Goal: Task Accomplishment & Management: Use online tool/utility

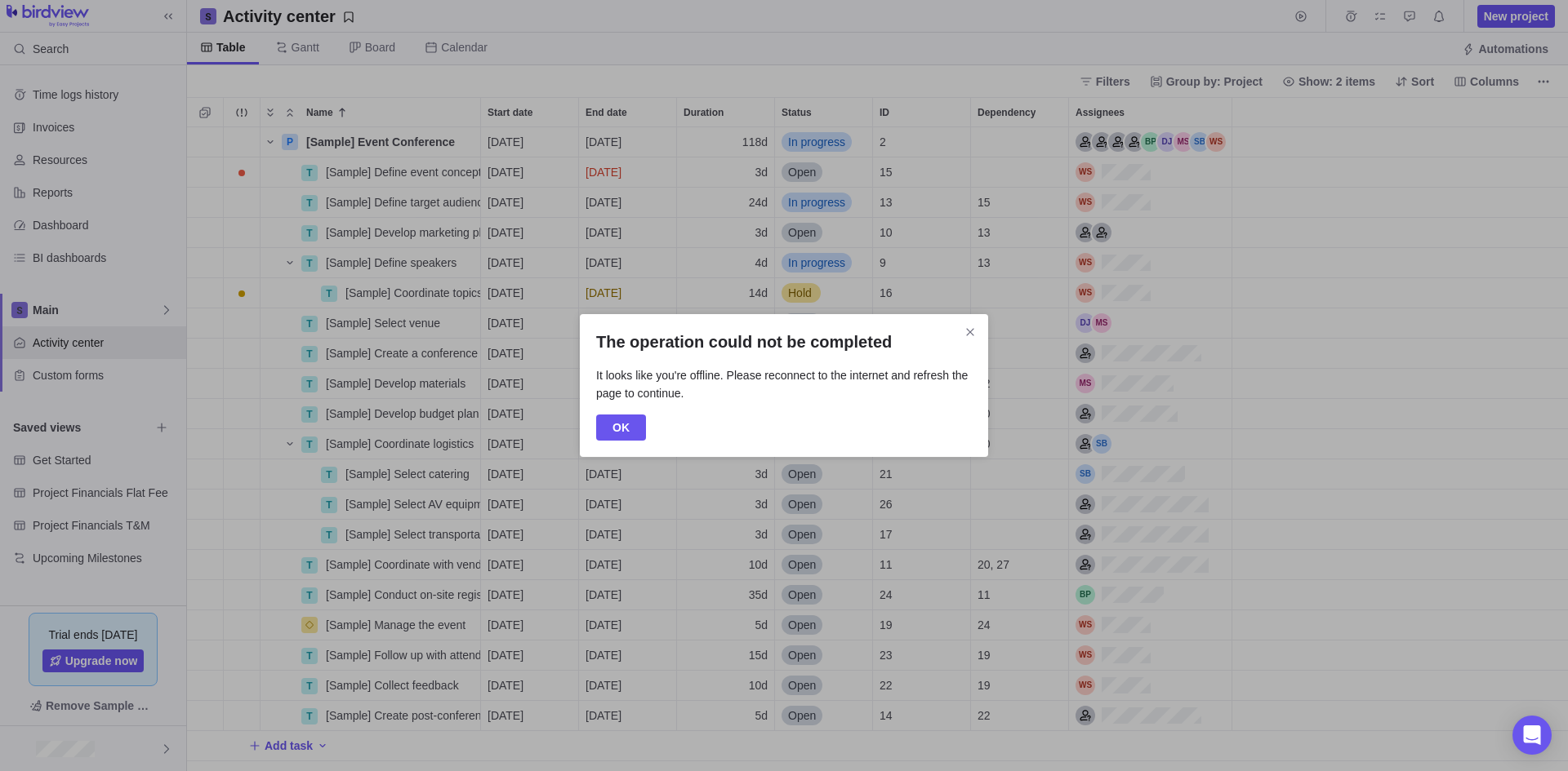
scroll to position [632, 1369]
click at [975, 326] on icon "Close" at bounding box center [970, 333] width 13 height 13
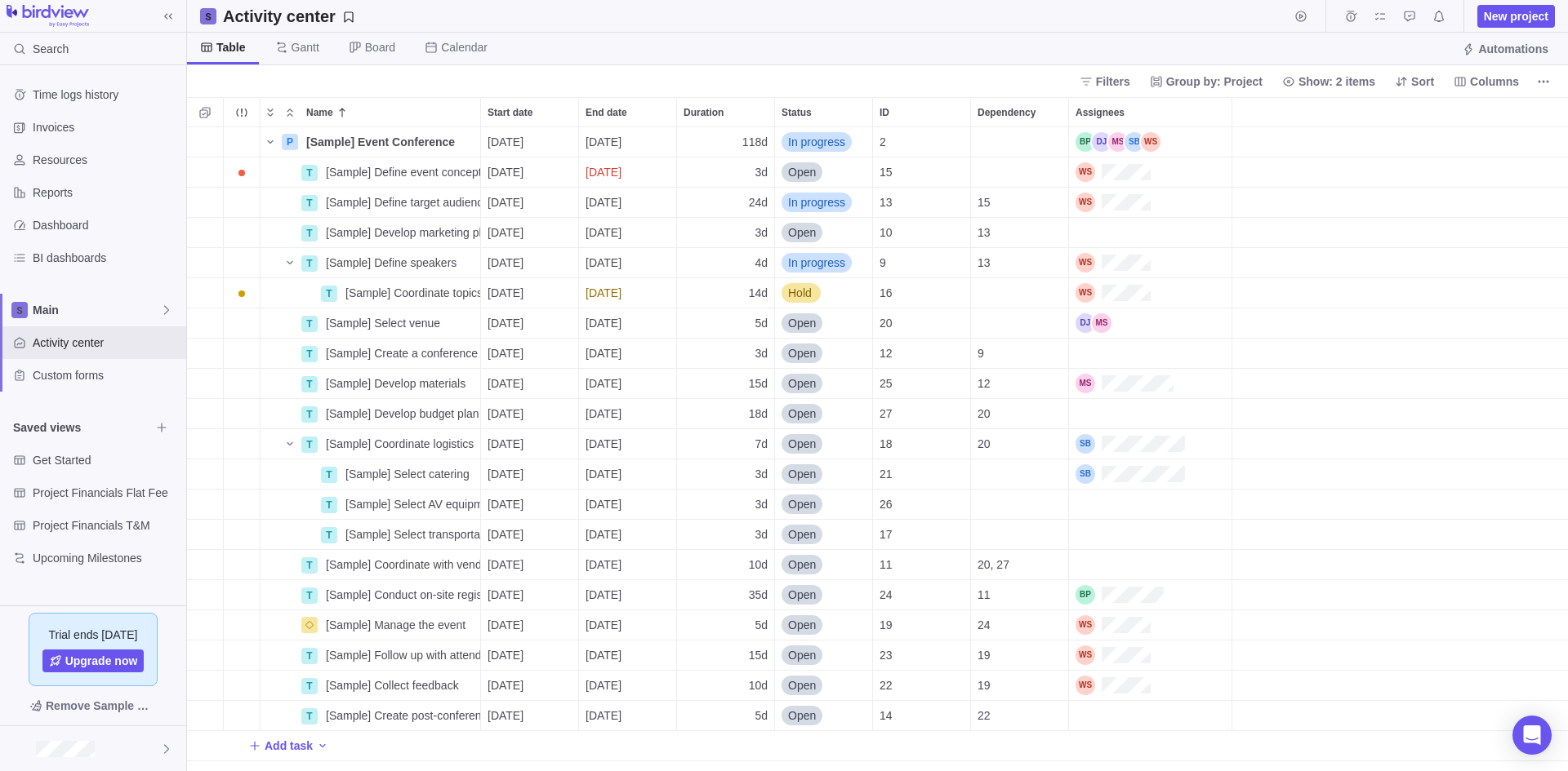
scroll to position [632, 1369]
click at [63, 228] on span "Dashboard" at bounding box center [106, 225] width 147 height 16
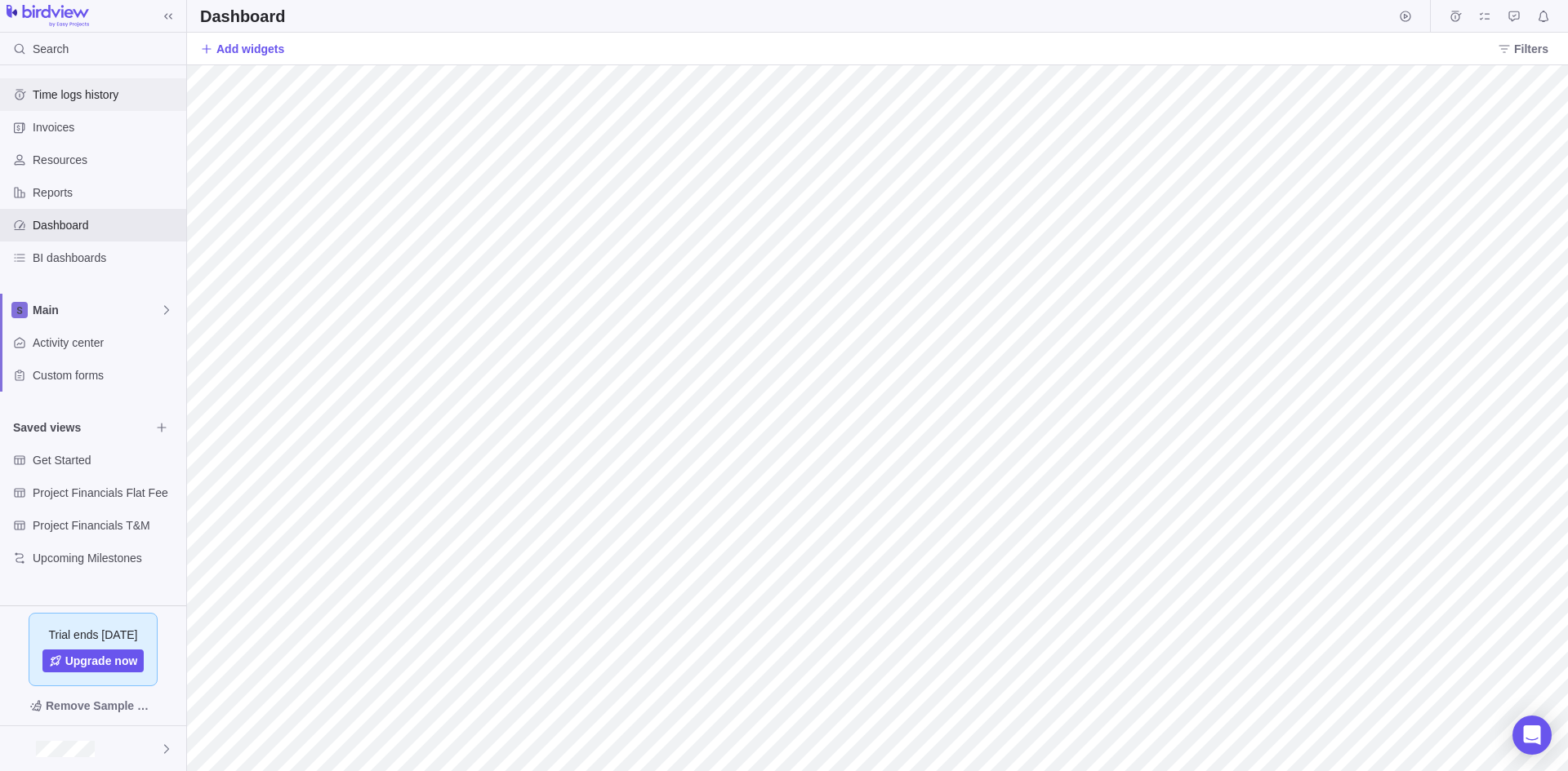
click at [50, 100] on span "Time logs history" at bounding box center [106, 94] width 147 height 16
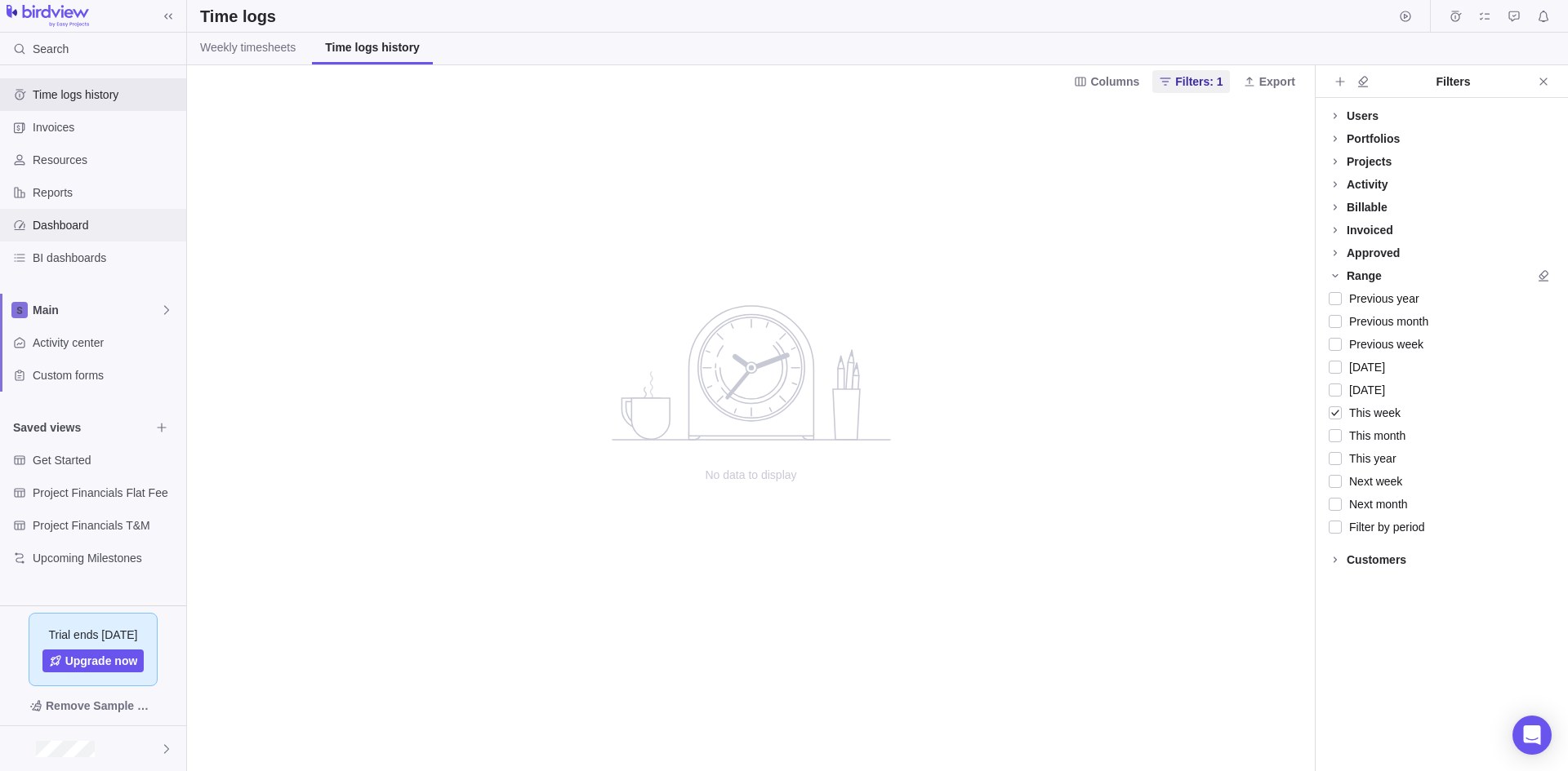
click at [62, 222] on span "Dashboard" at bounding box center [106, 225] width 147 height 16
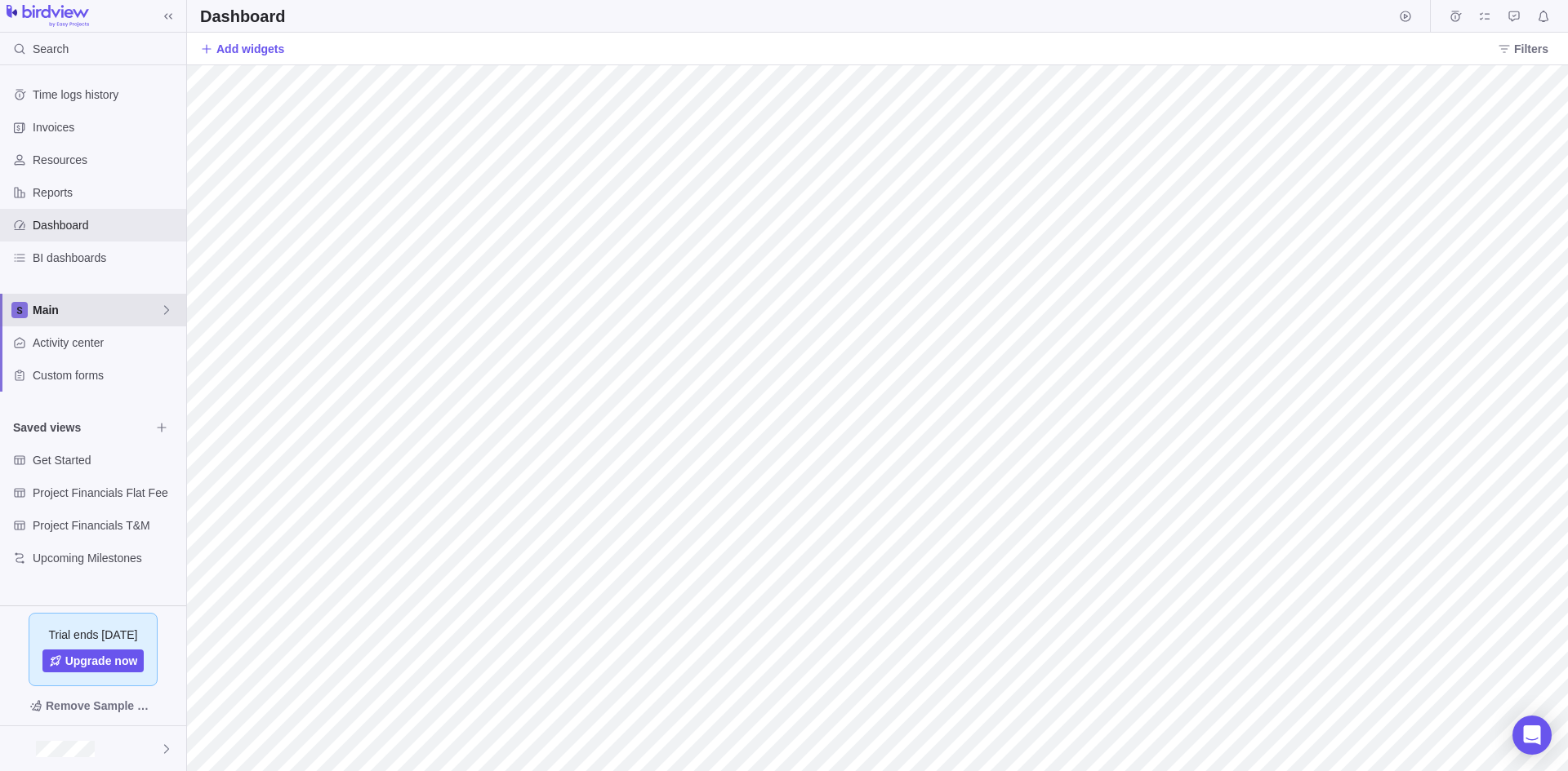
click at [55, 303] on span "Main" at bounding box center [96, 309] width 127 height 16
click at [75, 458] on div "Time logs history Invoices Resources Reports Dashboard BI dashboards Main Activ…" at bounding box center [93, 335] width 186 height 540
click at [75, 458] on span "Get Started" at bounding box center [106, 460] width 147 height 16
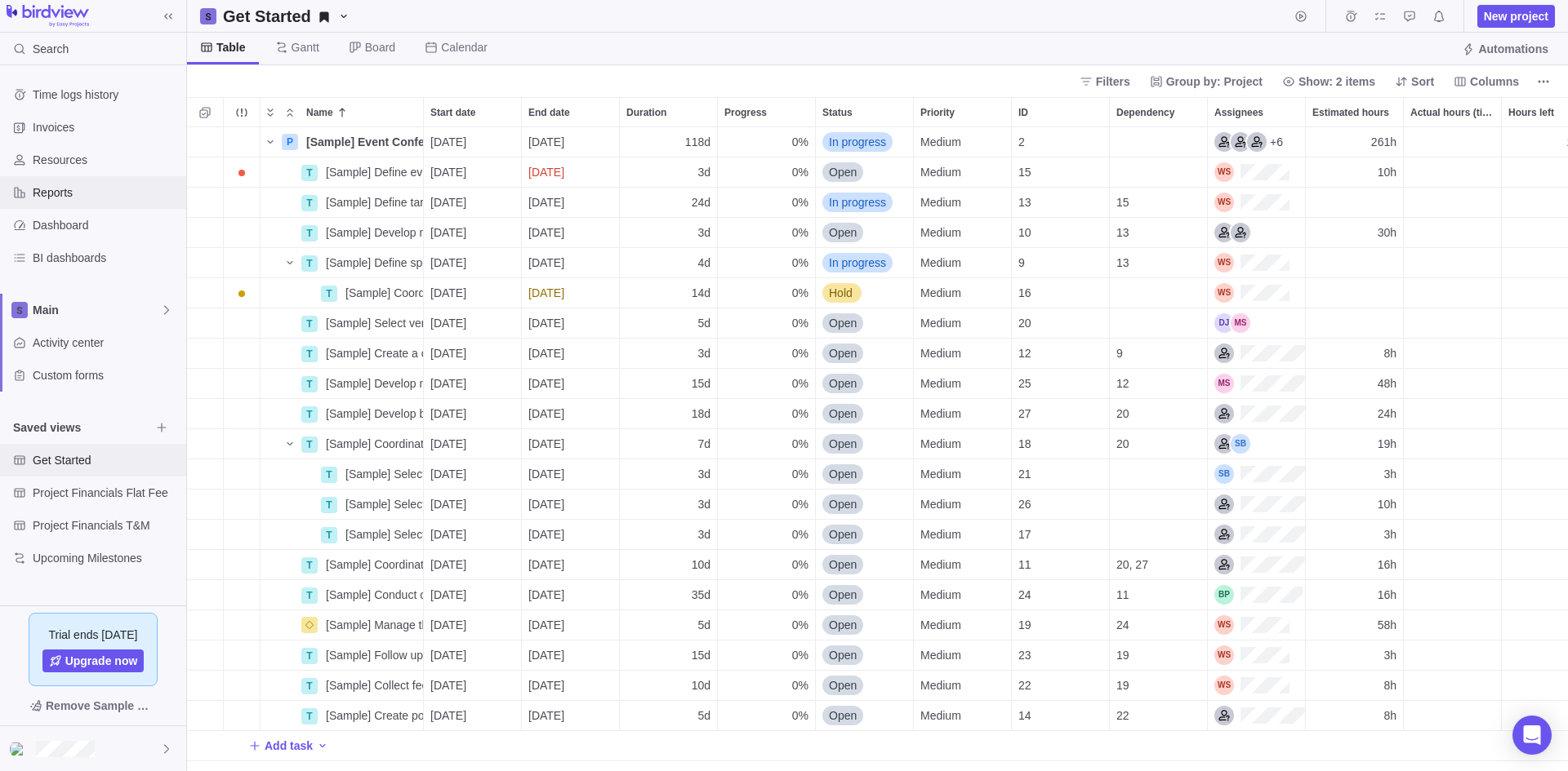
scroll to position [632, 1369]
click at [66, 190] on span "Reports" at bounding box center [106, 192] width 147 height 16
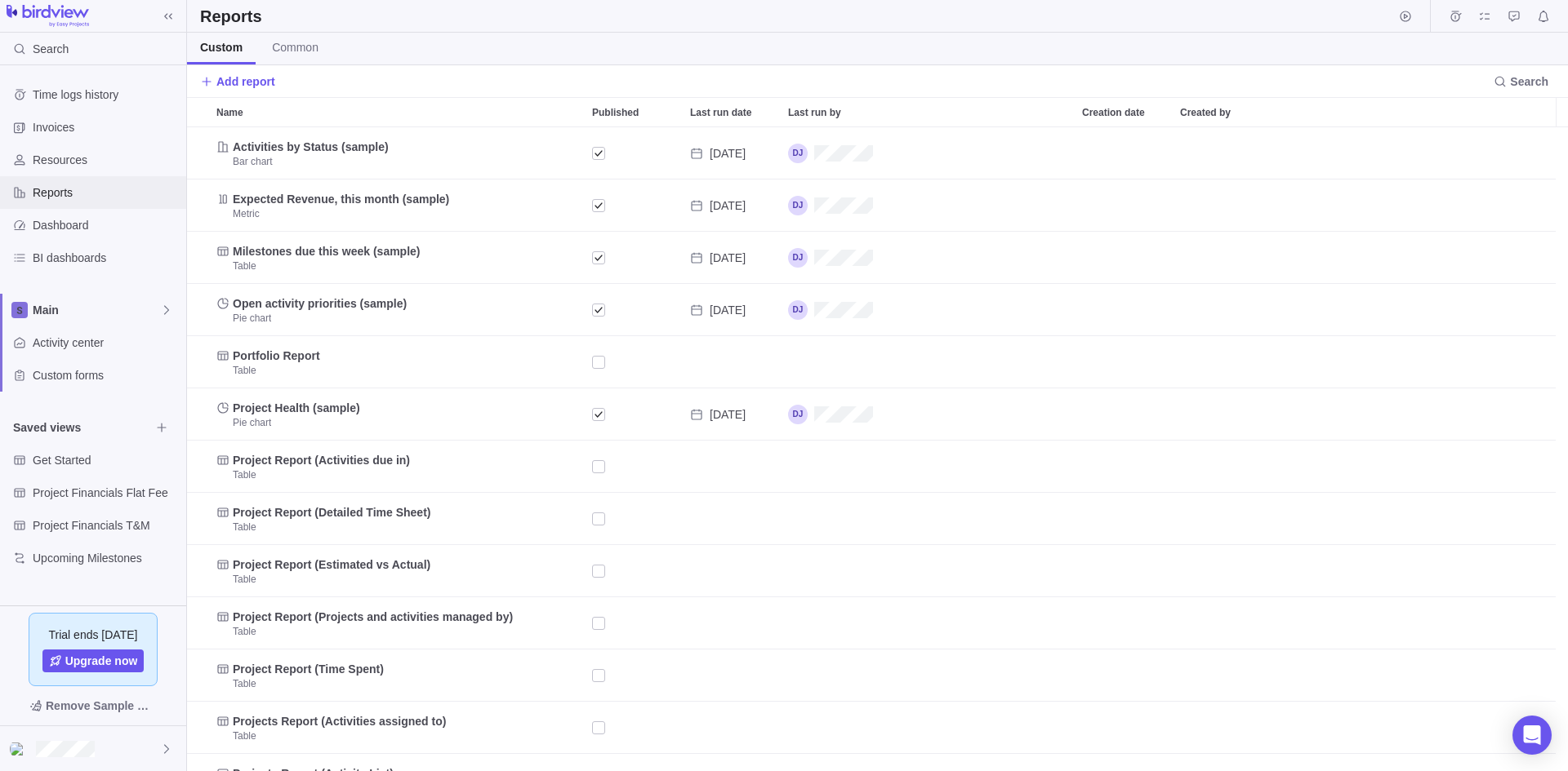
scroll to position [632, 1369]
click at [66, 340] on span "Activity center" at bounding box center [106, 342] width 147 height 16
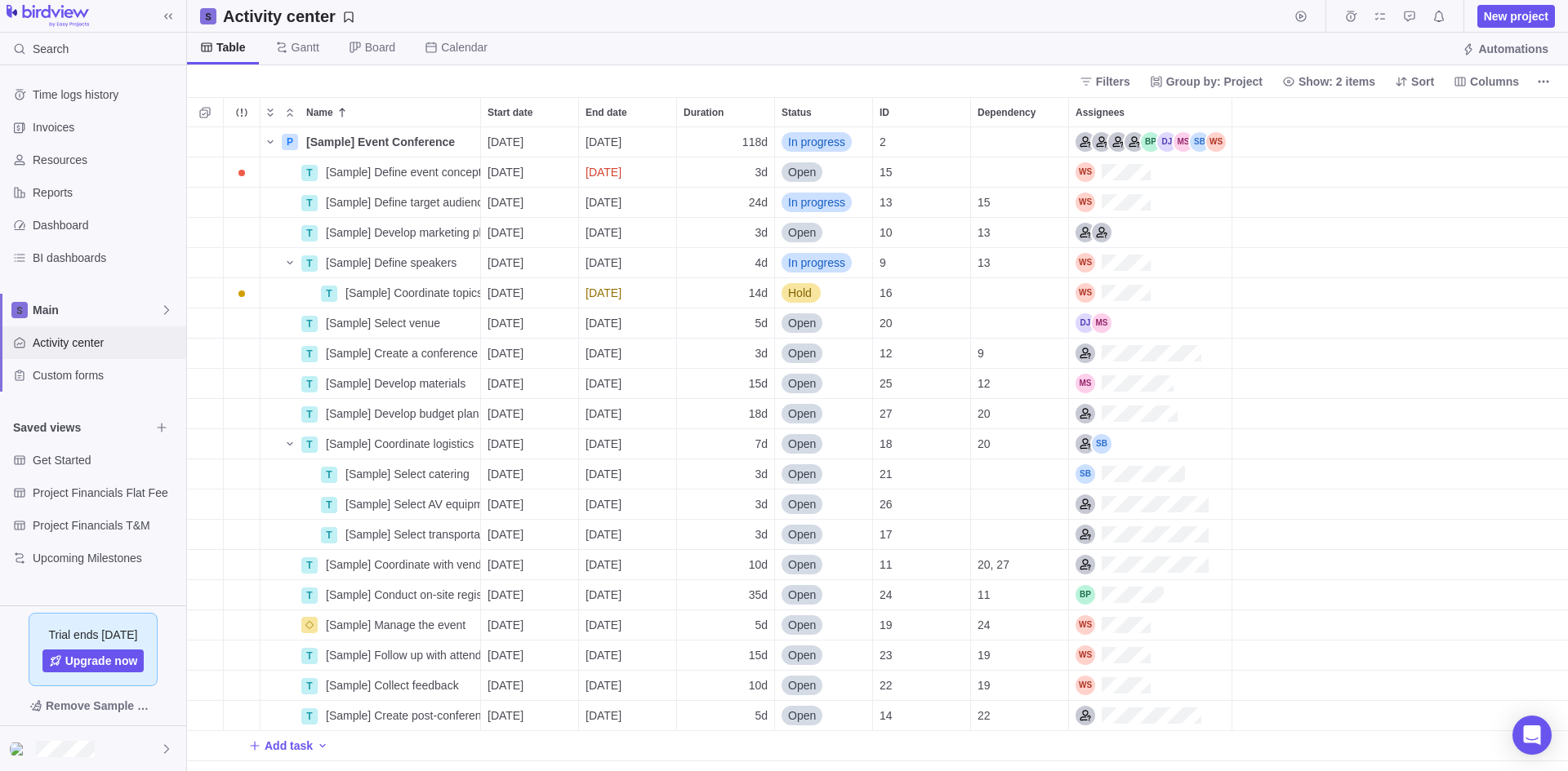
scroll to position [632, 1369]
click at [82, 709] on span "Remove Sample Data" at bounding box center [101, 705] width 111 height 19
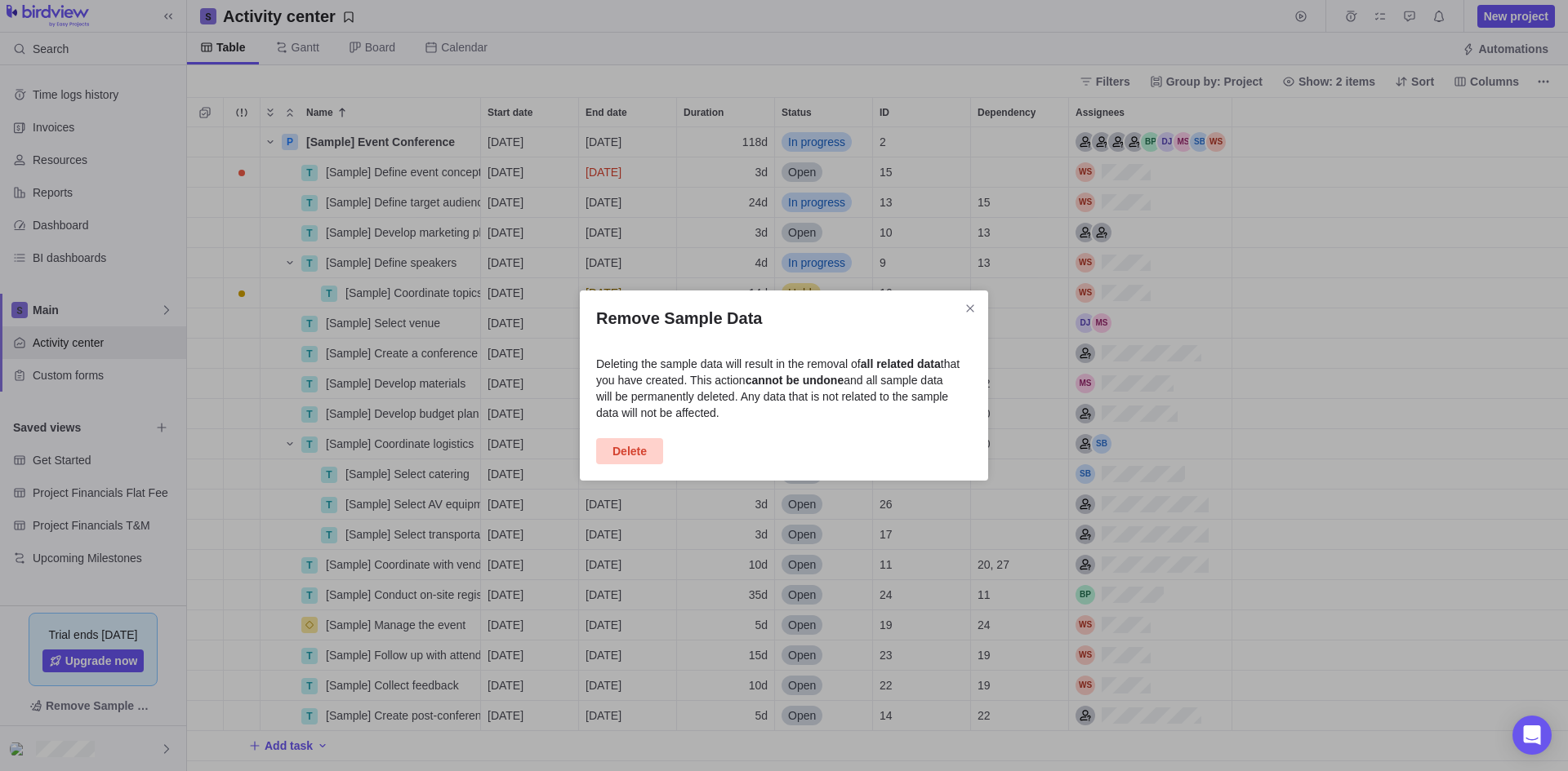
click at [631, 444] on span "Delete" at bounding box center [630, 451] width 35 height 19
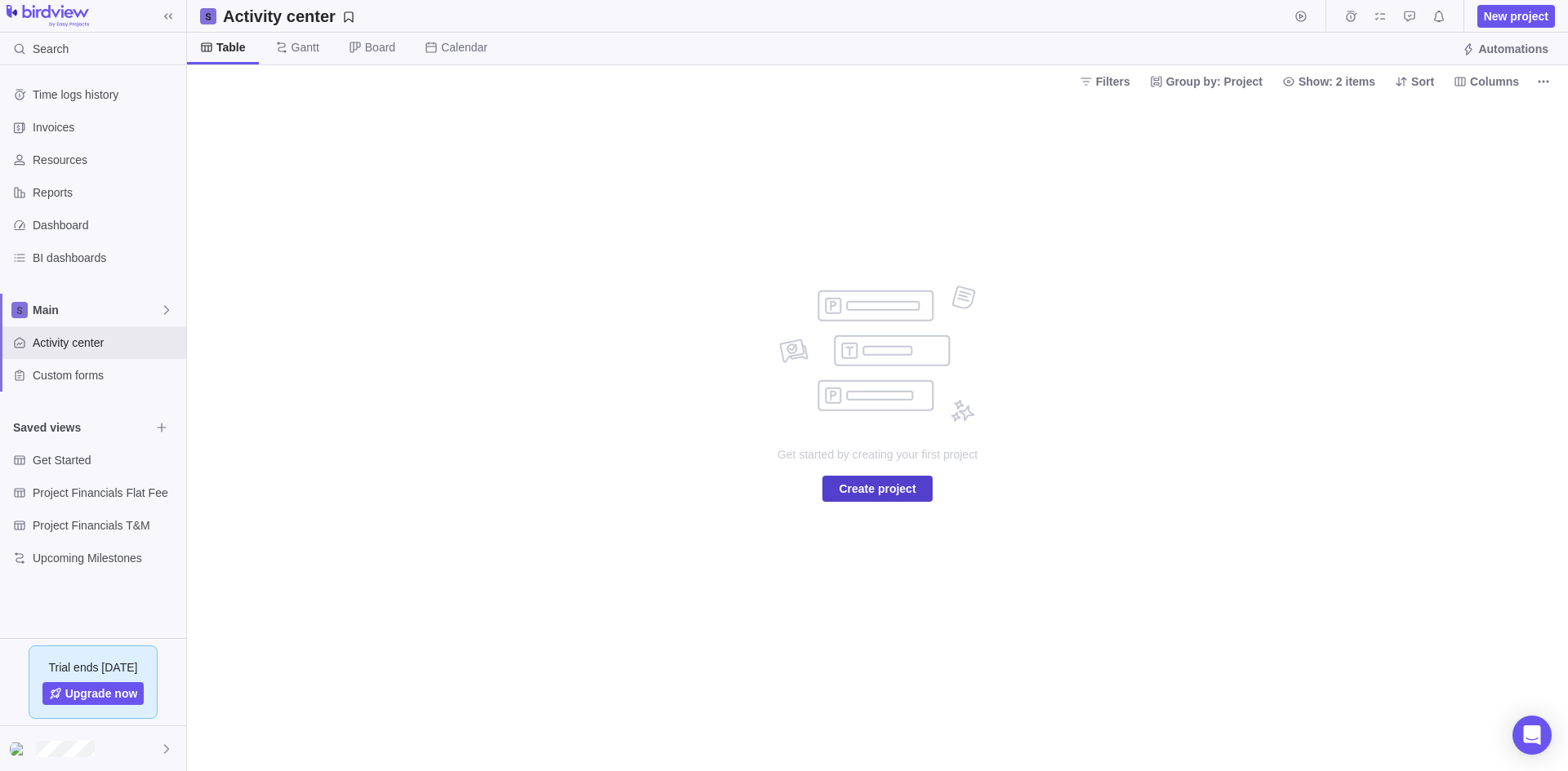
click at [849, 487] on span "Create project" at bounding box center [877, 489] width 77 height 19
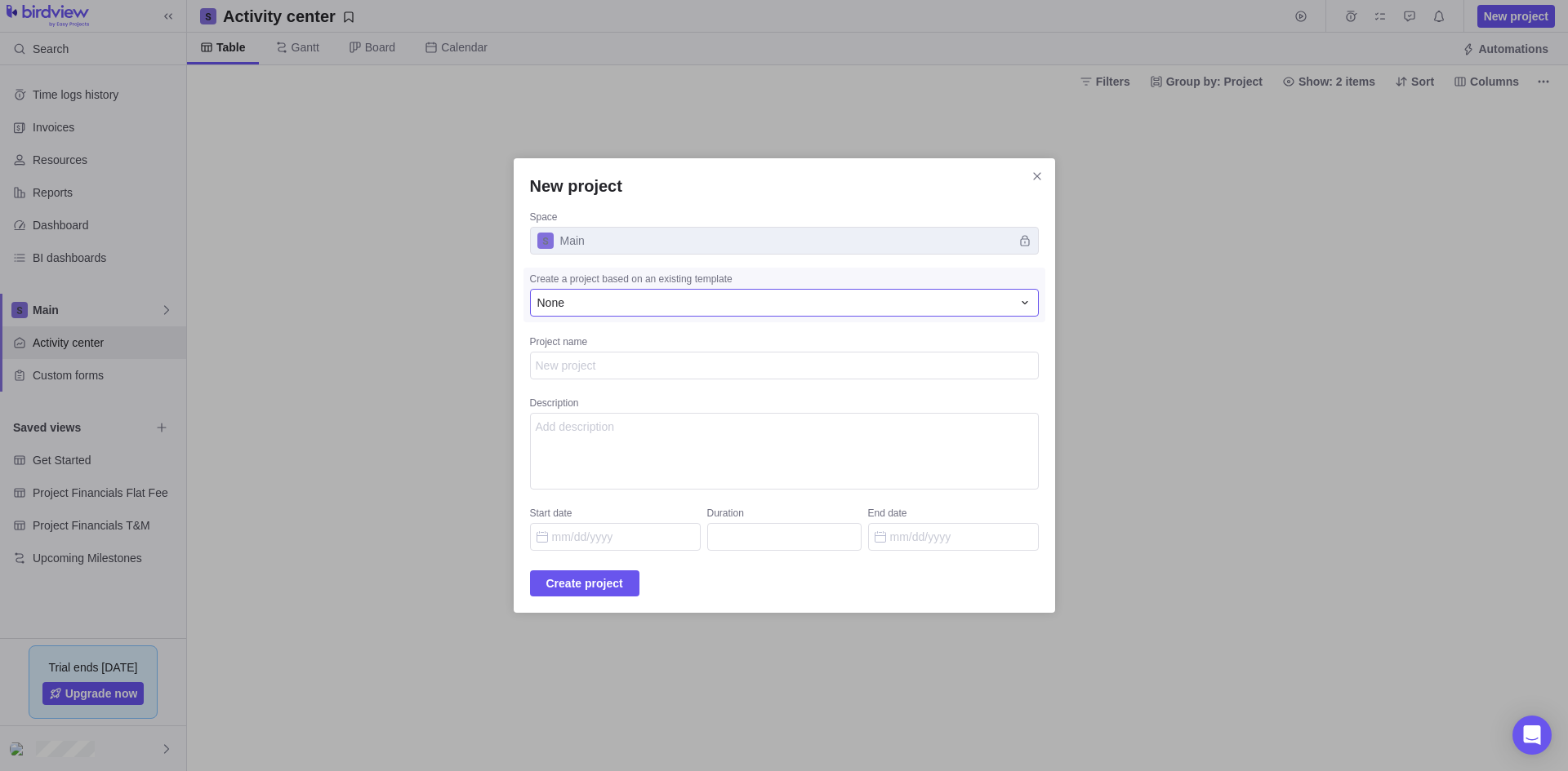
type textarea "x"
click at [631, 309] on div "None" at bounding box center [774, 303] width 475 height 16
click at [667, 468] on div "New project Space Main Create a project based on an existing template None None…" at bounding box center [784, 385] width 1568 height 771
